Goal: Information Seeking & Learning: Learn about a topic

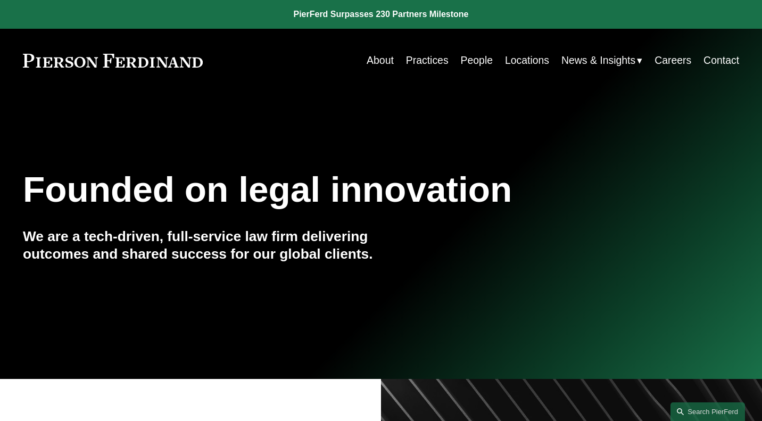
click at [511, 67] on link "Locations" at bounding box center [527, 60] width 44 height 21
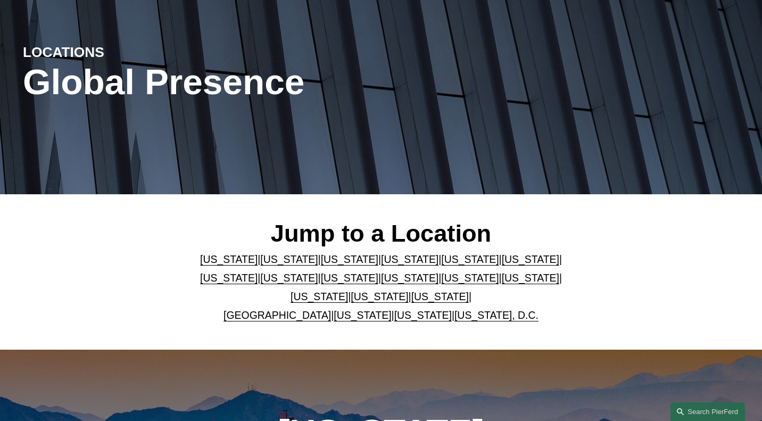
scroll to position [105, 0]
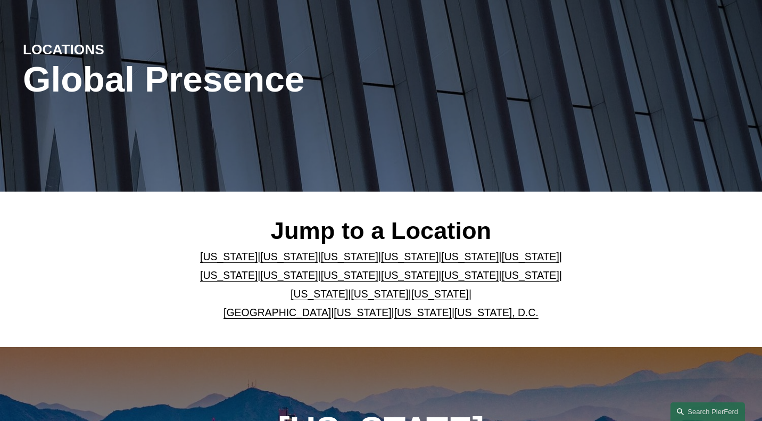
click at [445, 260] on link "[US_STATE]" at bounding box center [469, 257] width 57 height 12
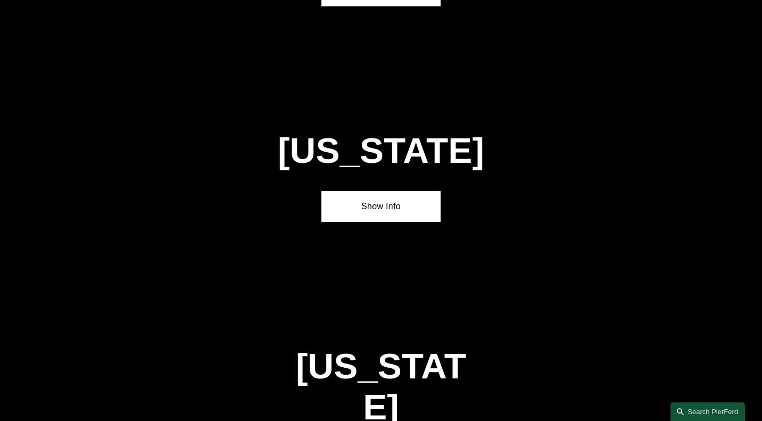
scroll to position [1315, 0]
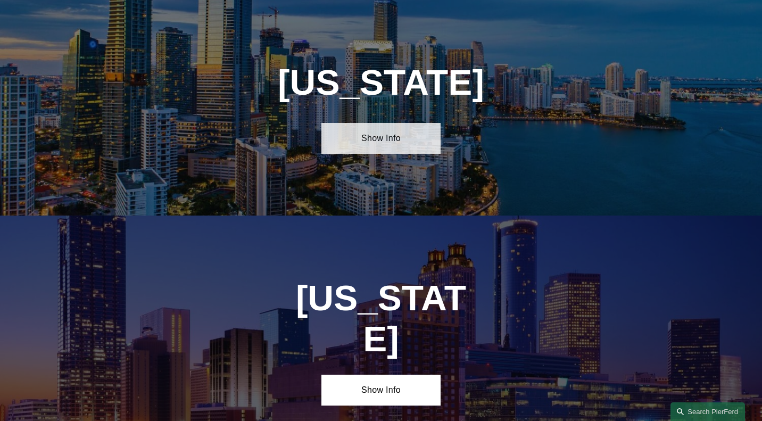
click at [370, 147] on link "Show Info" at bounding box center [381, 138] width 119 height 31
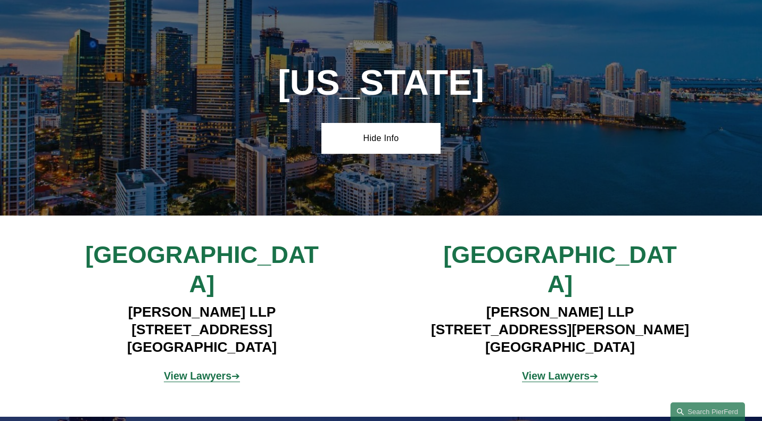
click at [210, 370] on strong "View Lawyers" at bounding box center [198, 376] width 68 height 12
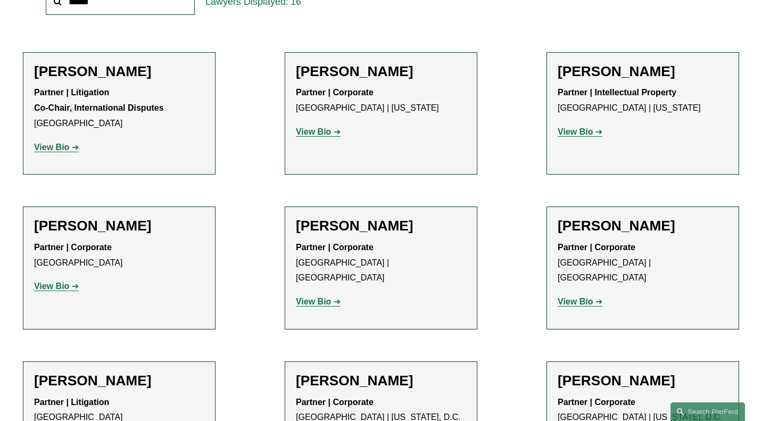
scroll to position [229, 0]
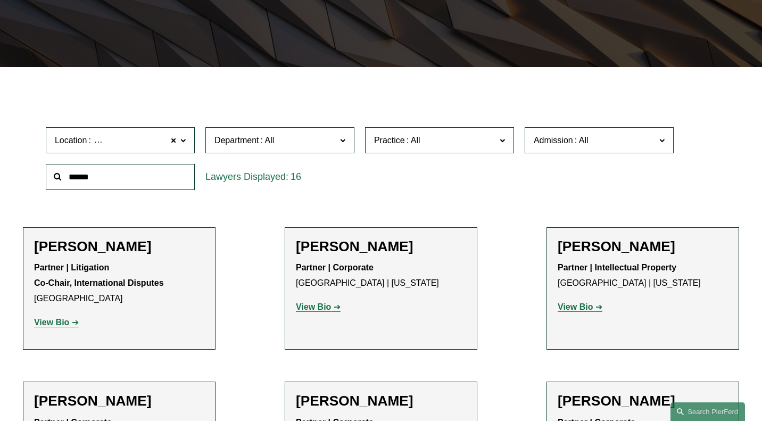
click at [58, 327] on strong "View Bio" at bounding box center [51, 322] width 35 height 9
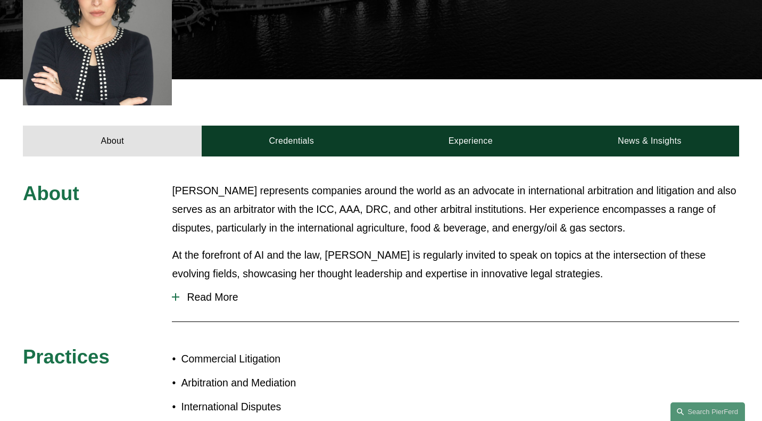
scroll to position [371, 0]
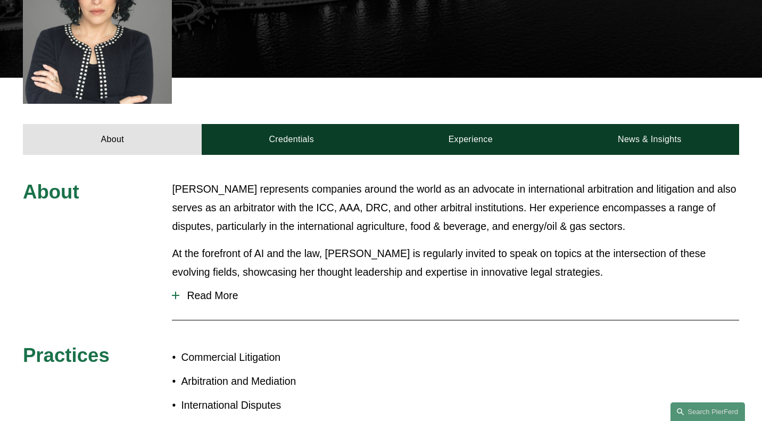
click at [198, 290] on span "Read More" at bounding box center [459, 296] width 560 height 12
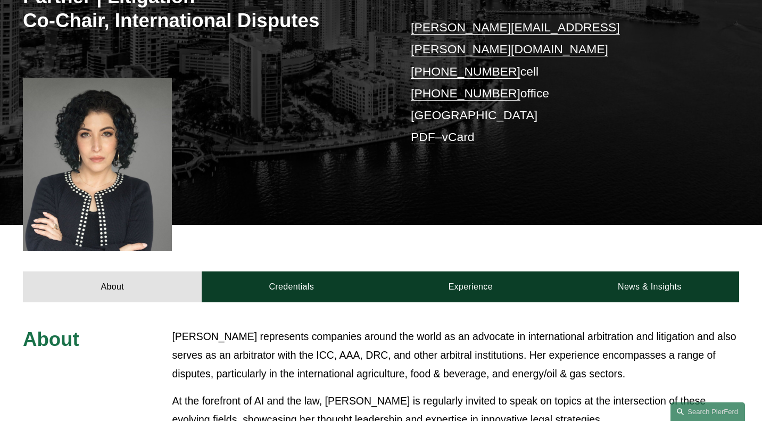
scroll to position [226, 0]
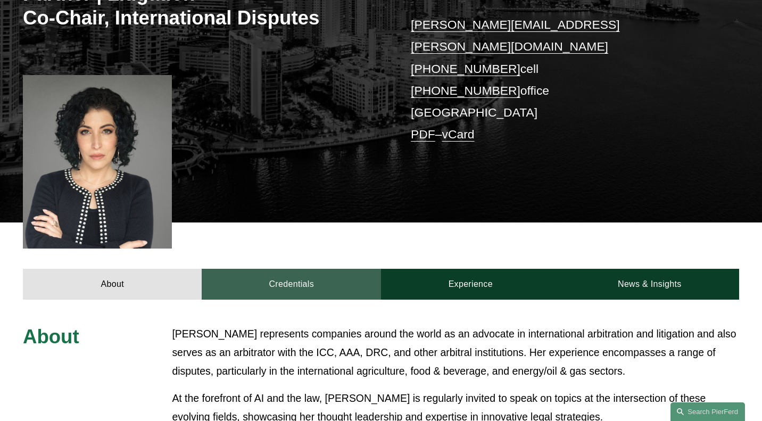
click at [305, 269] on link "Credentials" at bounding box center [291, 284] width 179 height 31
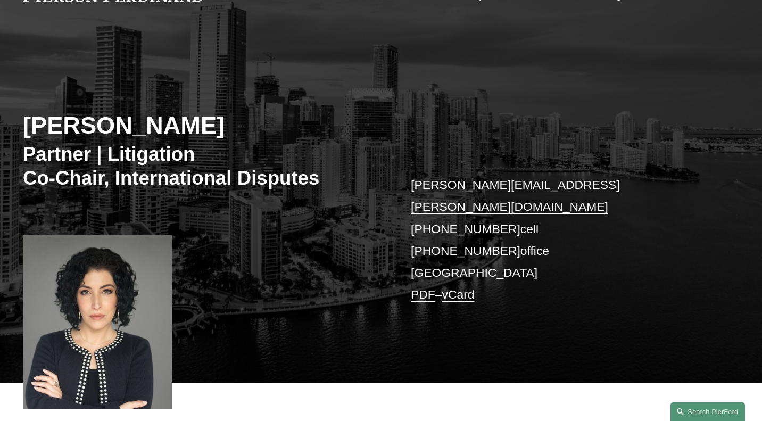
scroll to position [210, 0]
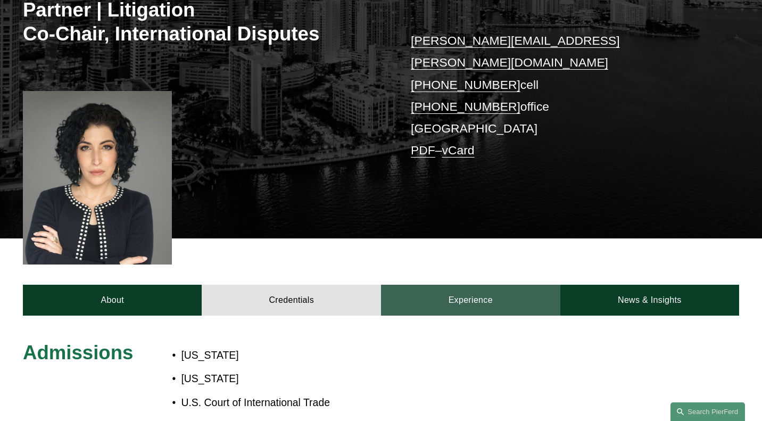
click at [456, 285] on link "Experience" at bounding box center [470, 300] width 179 height 31
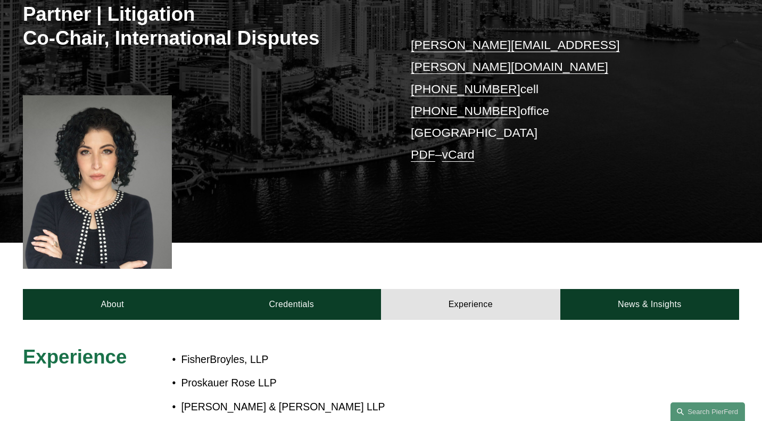
scroll to position [206, 0]
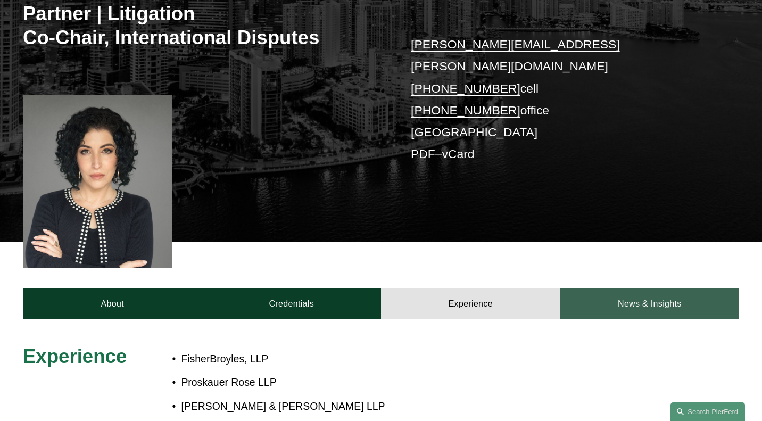
click at [622, 289] on link "News & Insights" at bounding box center [650, 304] width 179 height 31
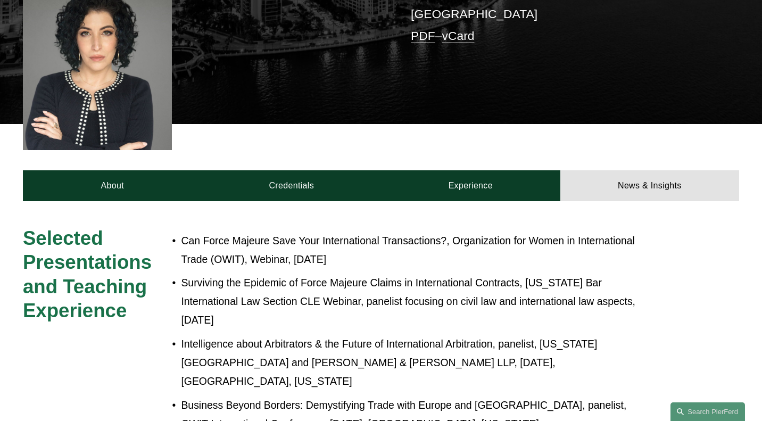
scroll to position [329, 0]
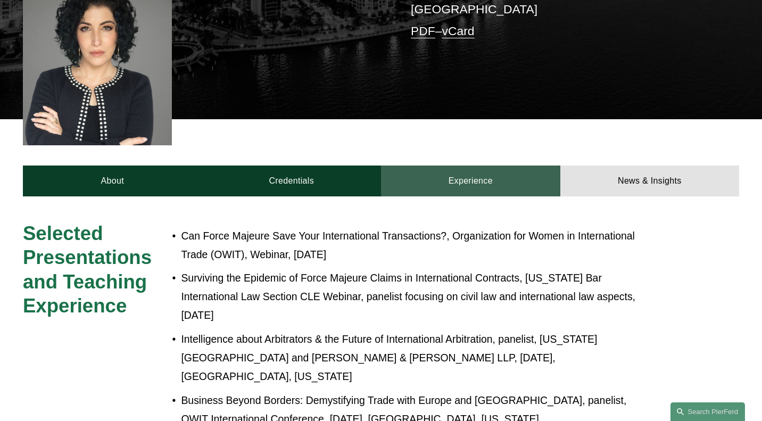
click at [500, 166] on link "Experience" at bounding box center [470, 181] width 179 height 31
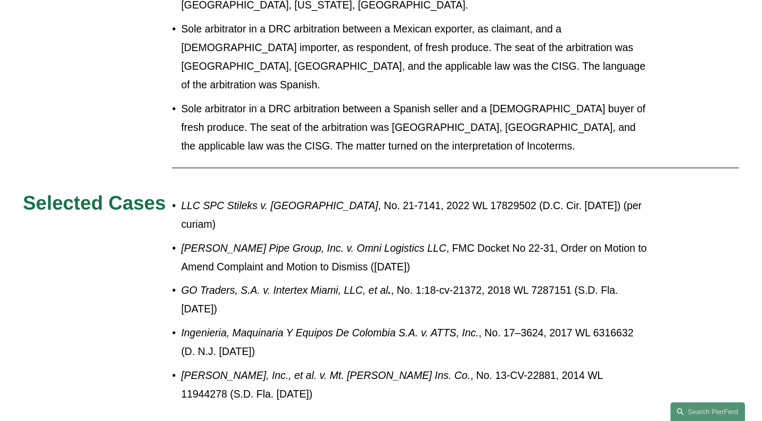
scroll to position [2090, 0]
